Goal: Task Accomplishment & Management: Use online tool/utility

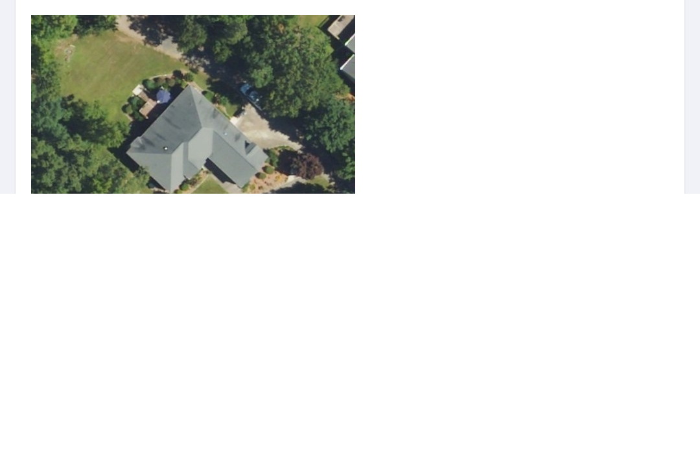
type input "11"
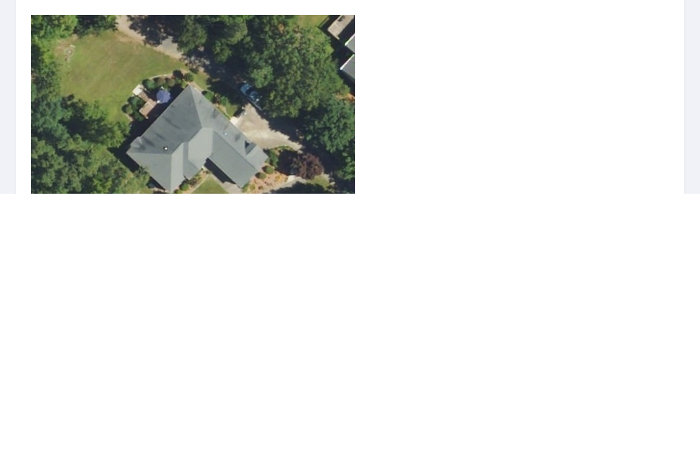
type input "11"
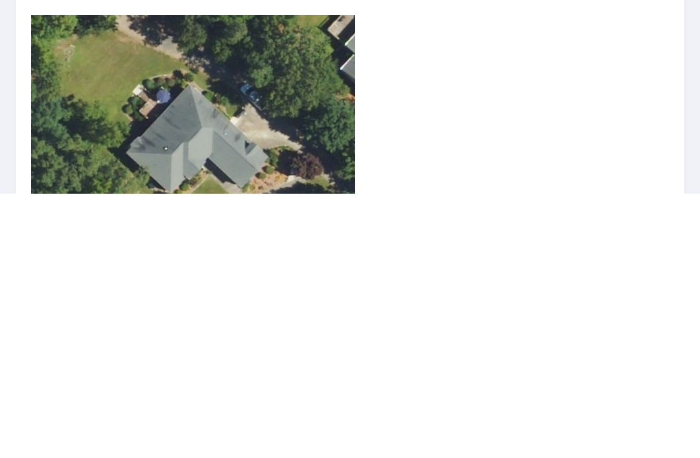
type input "11"
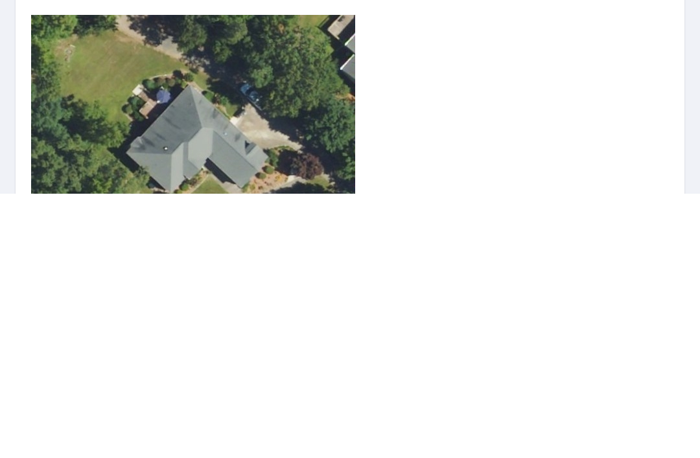
type input "11"
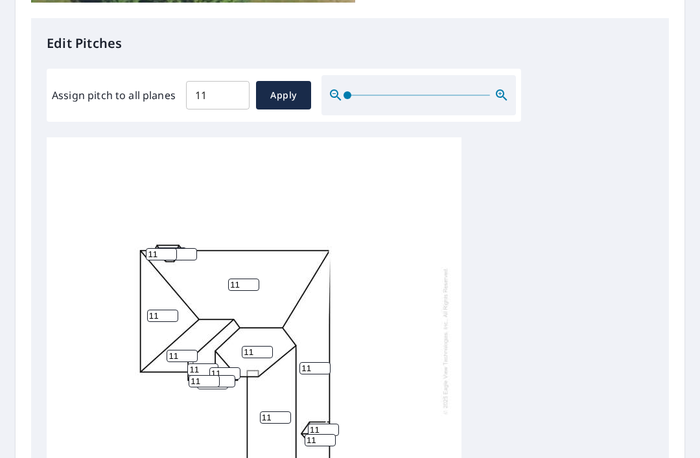
scroll to position [536, 0]
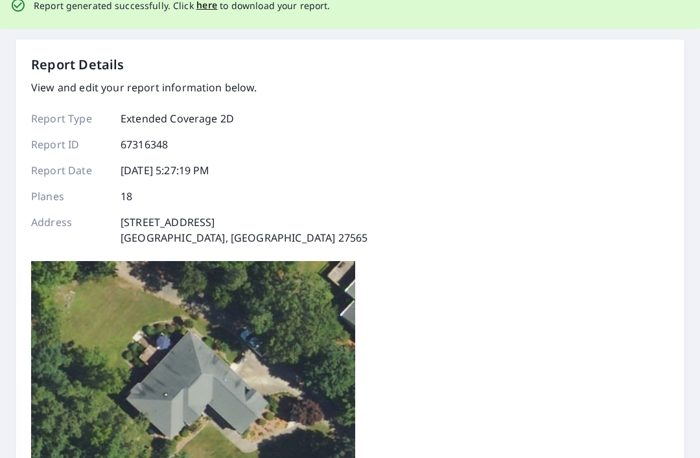
scroll to position [0, 0]
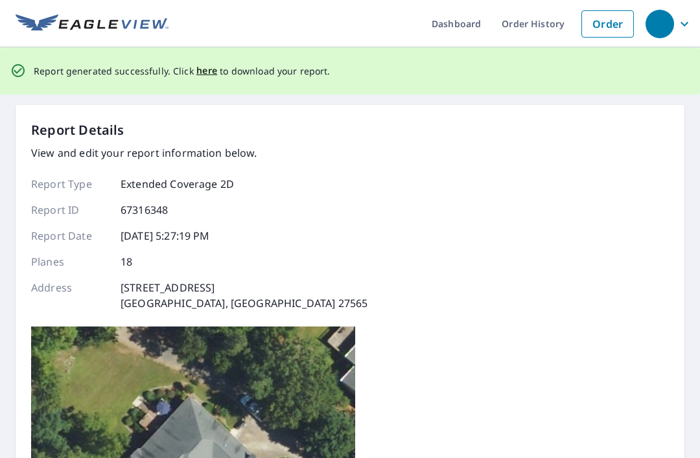
click at [200, 63] on span "here" at bounding box center [206, 71] width 21 height 16
